Goal: Task Accomplishment & Management: Manage account settings

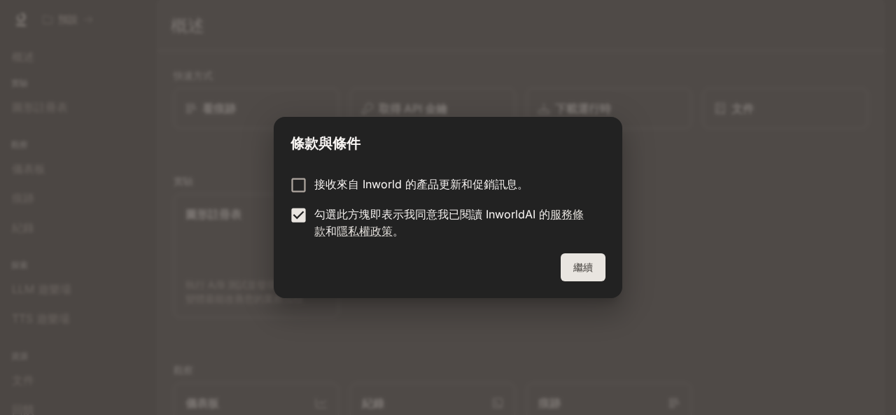
click at [587, 265] on font "繼續" at bounding box center [583, 267] width 20 height 12
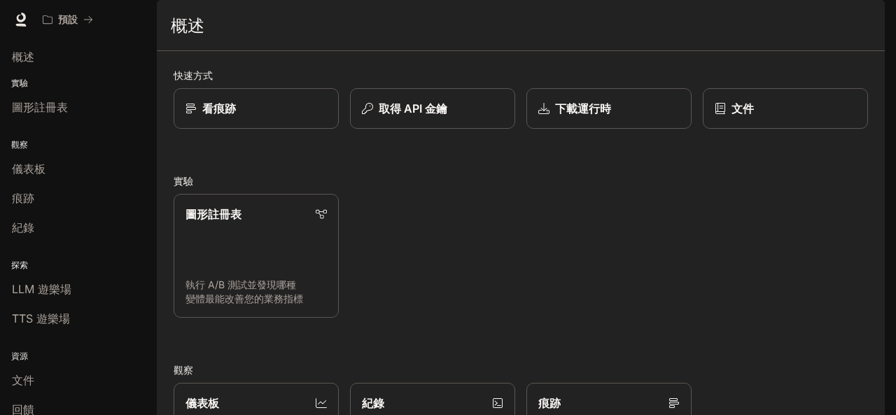
drag, startPoint x: 410, startPoint y: 222, endPoint x: 732, endPoint y: 278, distance: 326.5
click at [732, 278] on div "圖形註冊表 執行 A/B 測試並發現哪種變體最能改善您的業務指標" at bounding box center [514, 250] width 705 height 135
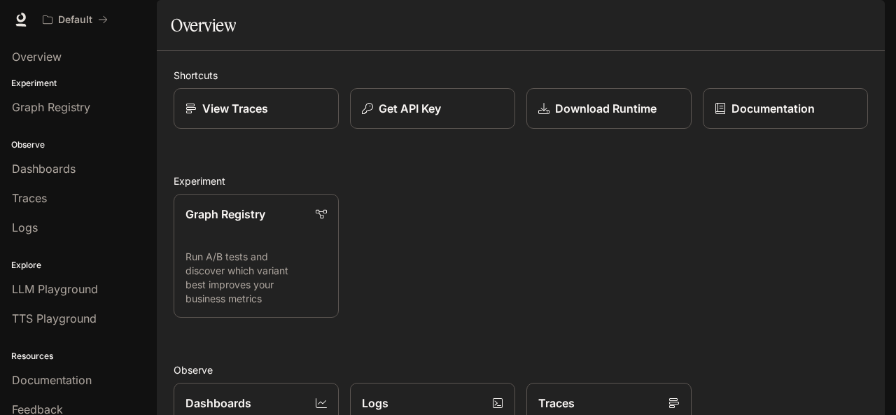
click at [491, 264] on div "Graph Registry Run A/B tests and discover which variant best improves your busi…" at bounding box center [514, 250] width 705 height 135
click at [221, 117] on p "View Traces" at bounding box center [234, 108] width 66 height 17
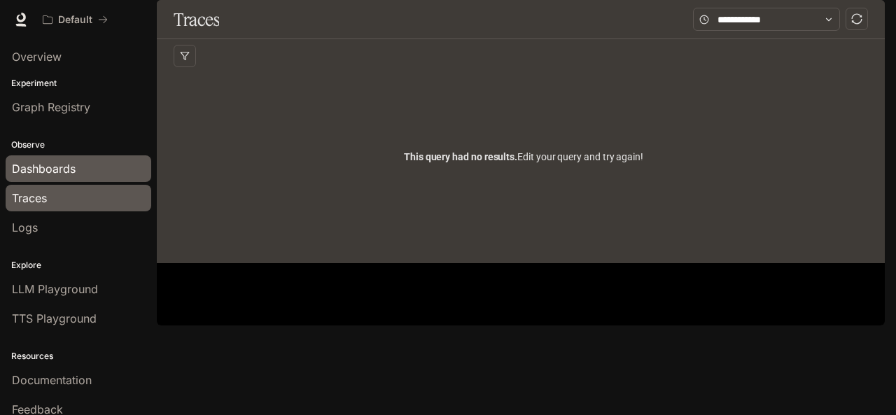
click at [71, 165] on span "Dashboards" at bounding box center [44, 168] width 64 height 17
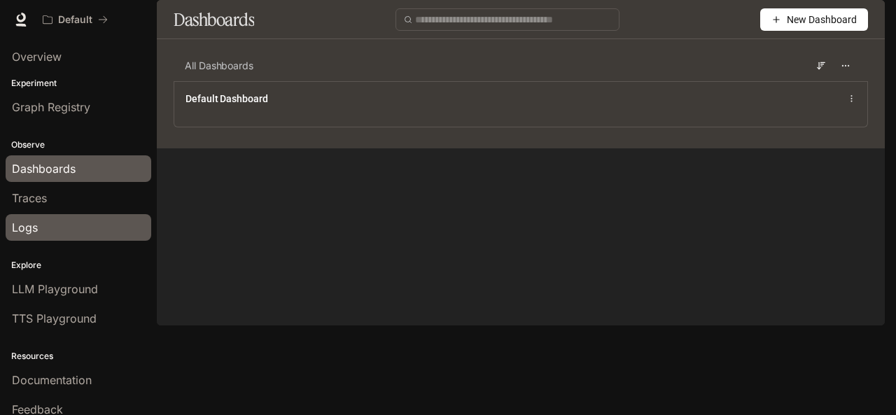
click at [52, 225] on div "Logs" at bounding box center [78, 227] width 133 height 17
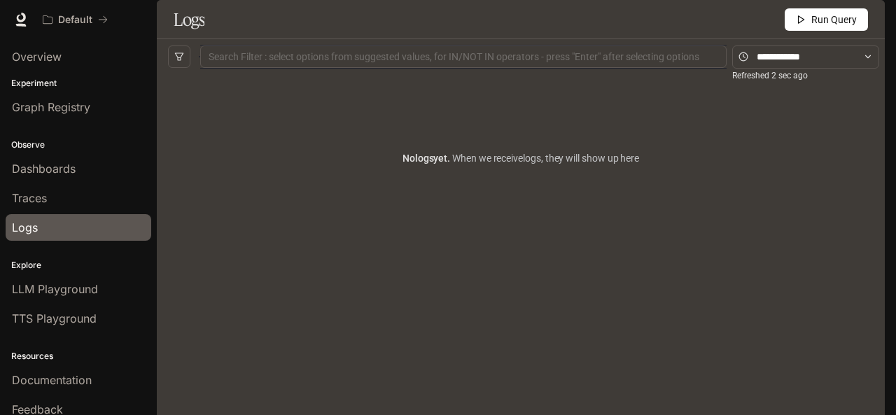
click at [870, 17] on icon "button" at bounding box center [864, 19] width 11 height 11
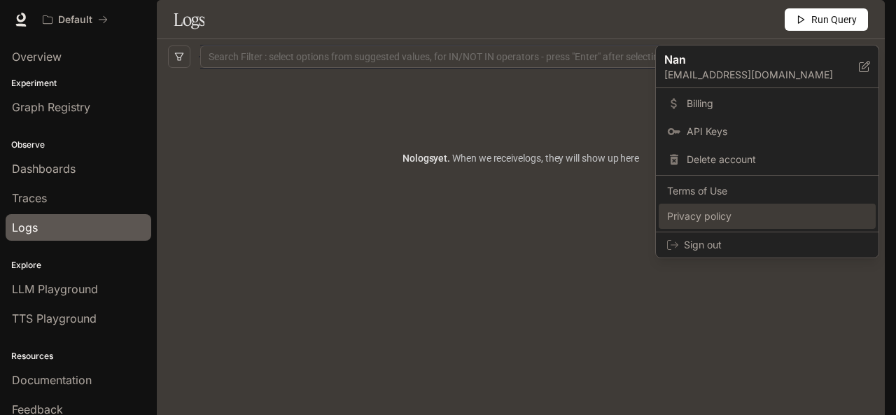
click at [719, 221] on span "Privacy policy" at bounding box center [767, 216] width 200 height 14
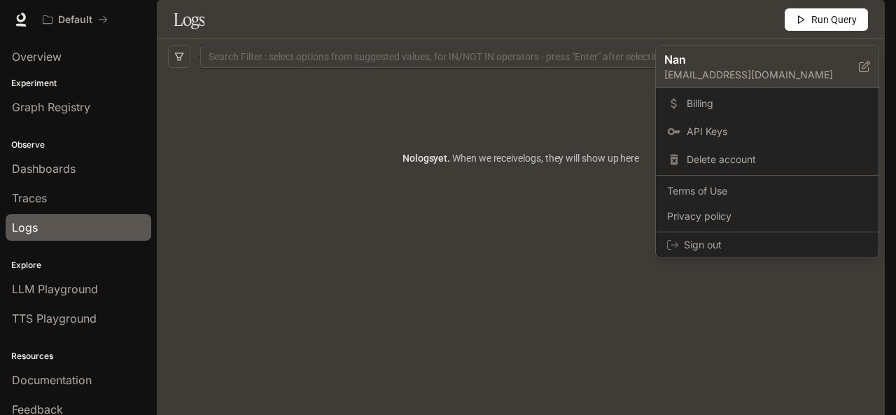
click at [868, 67] on icon at bounding box center [863, 66] width 11 height 11
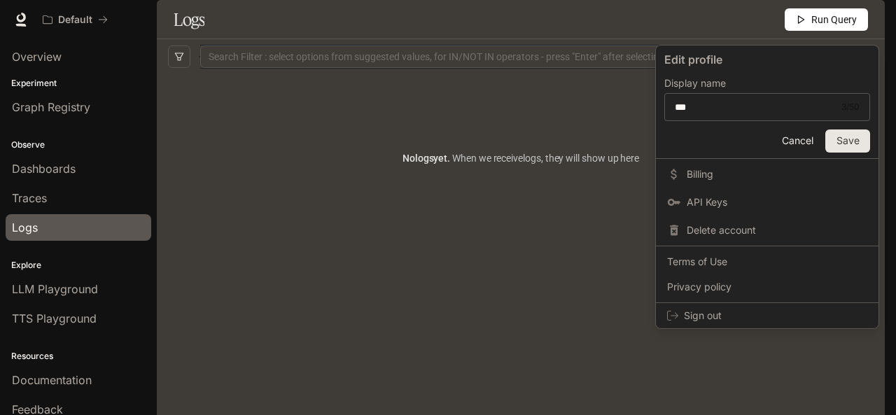
click at [335, 264] on div at bounding box center [448, 207] width 896 height 415
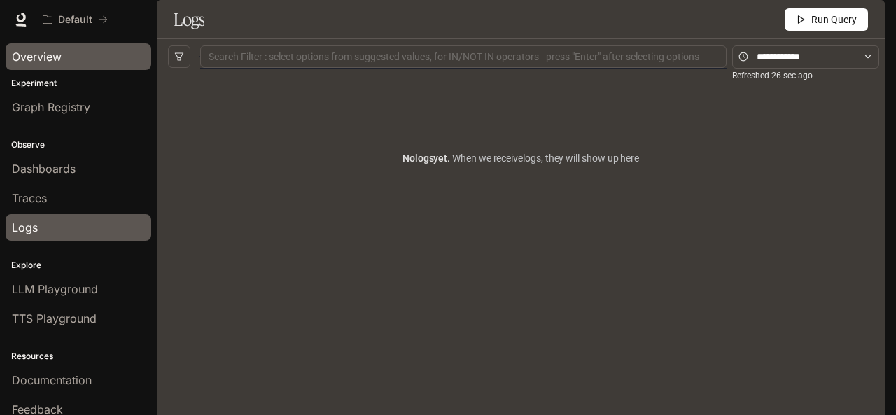
click at [50, 55] on span "Overview" at bounding box center [37, 56] width 50 height 17
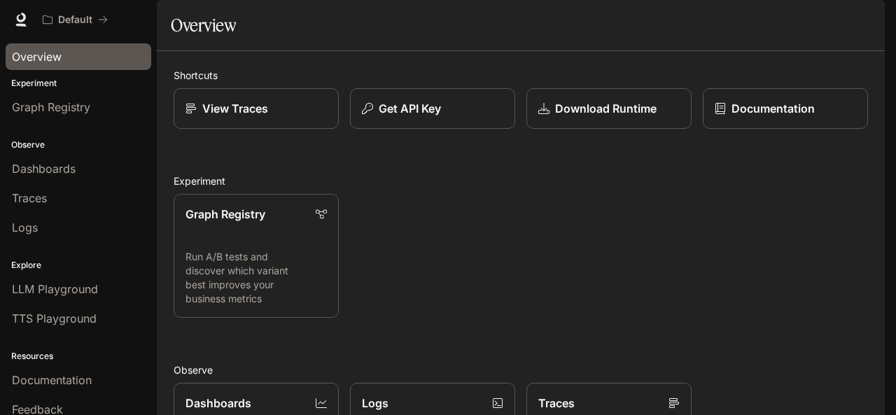
click at [796, 16] on span "Documentation" at bounding box center [799, 19] width 69 height 17
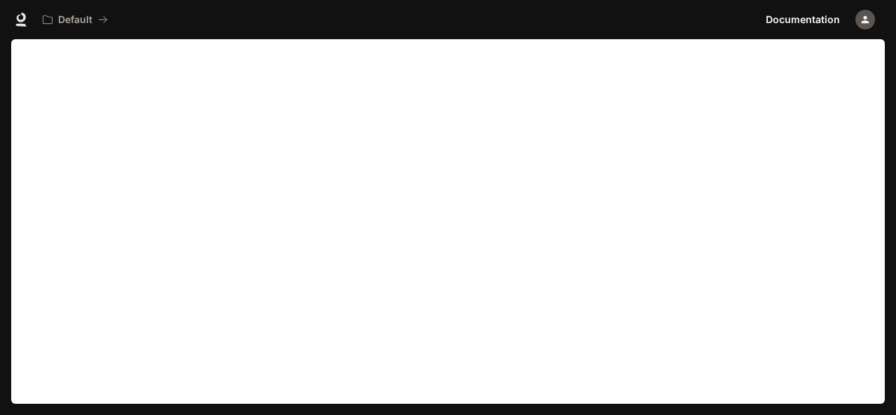
click at [866, 19] on icon "button" at bounding box center [864, 19] width 11 height 11
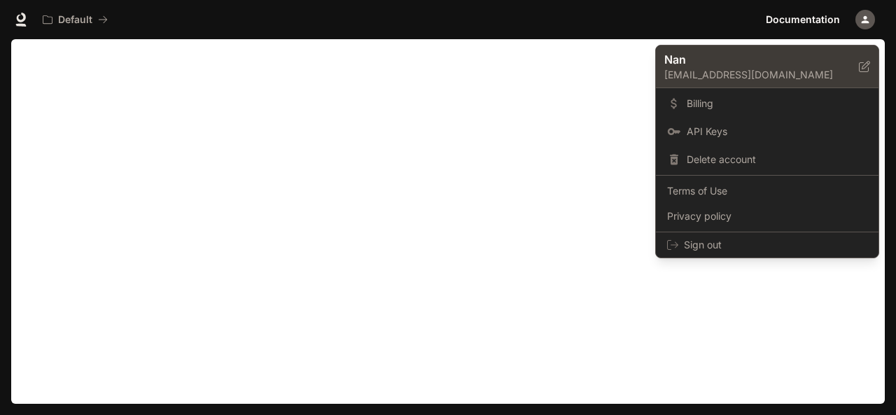
click at [735, 76] on p "[EMAIL_ADDRESS][DOMAIN_NAME]" at bounding box center [761, 75] width 194 height 14
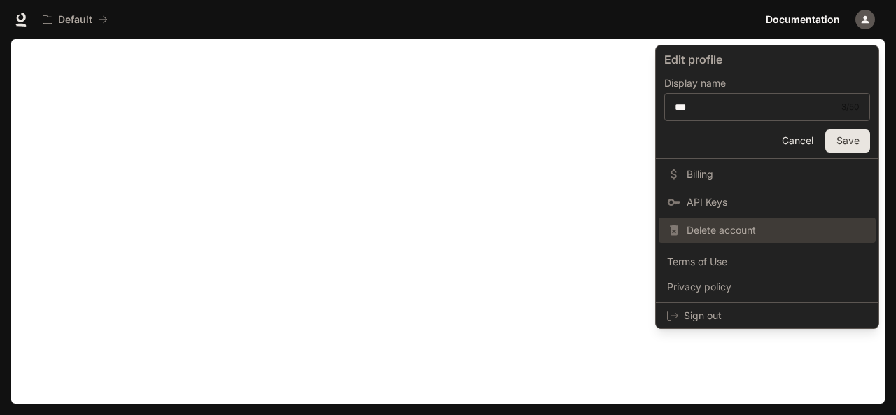
click at [740, 231] on span "Delete account" at bounding box center [776, 230] width 181 height 14
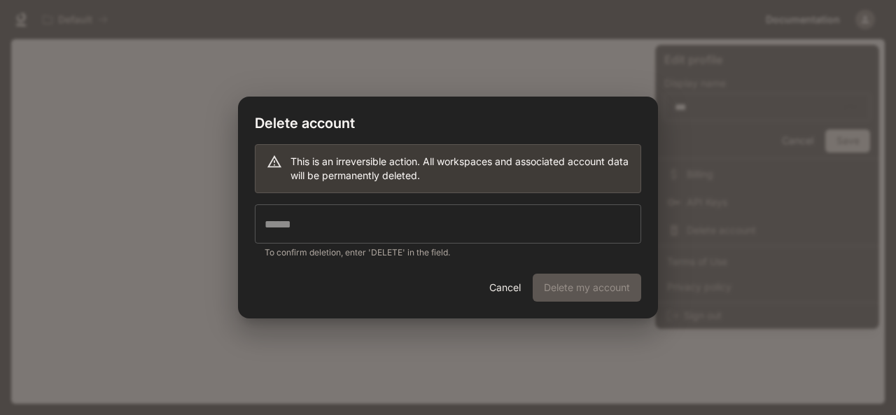
click at [451, 228] on input "text" at bounding box center [448, 223] width 386 height 39
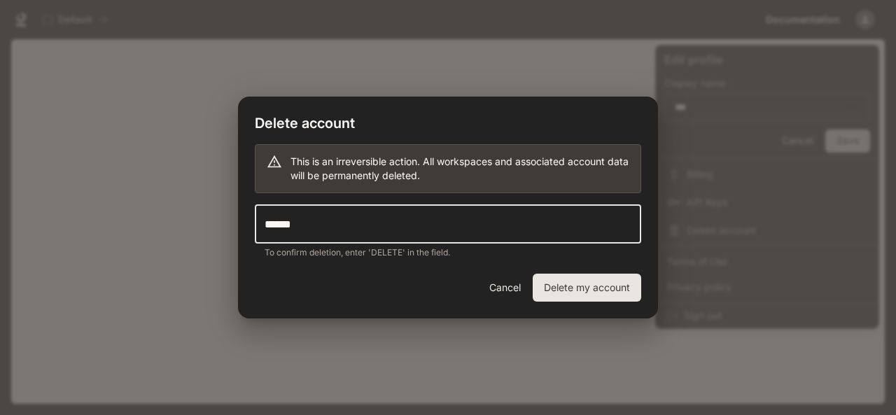
type input "******"
click at [579, 283] on button "Delete my account" at bounding box center [586, 288] width 108 height 28
